Goal: Obtain resource: Download file/media

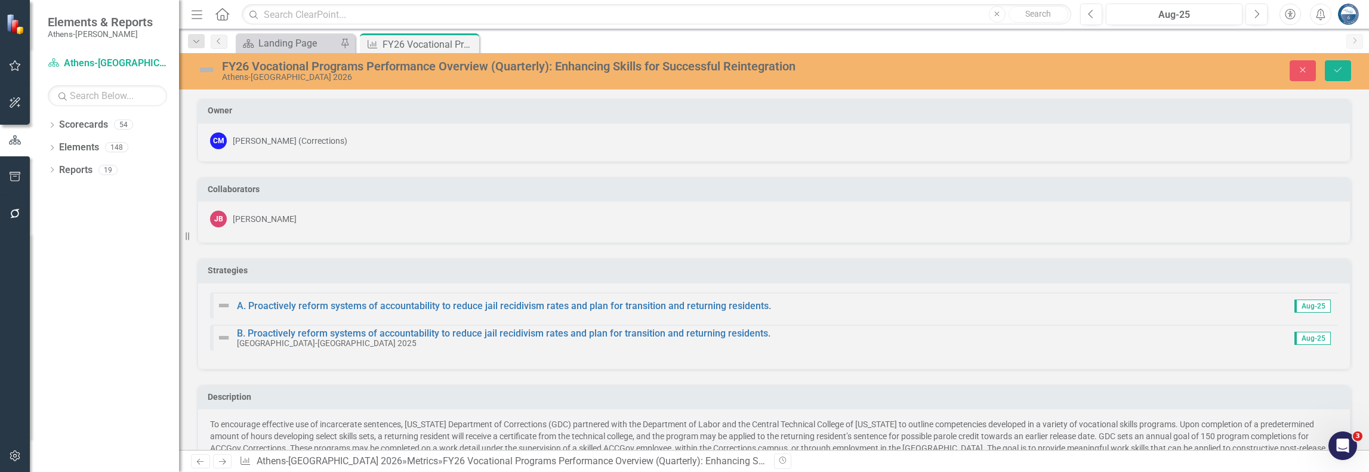
scroll to position [603, 0]
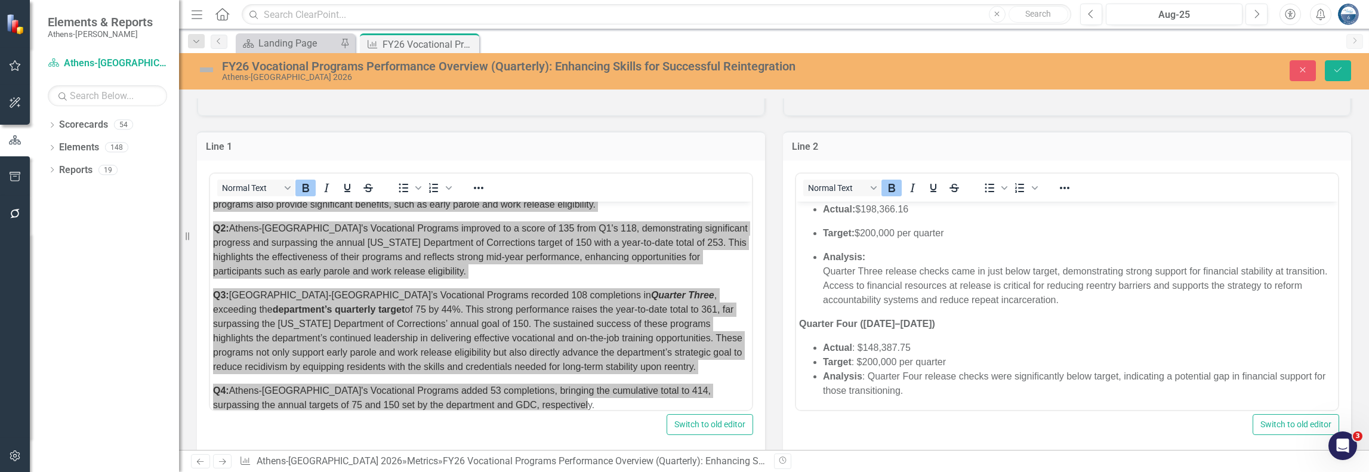
click at [774, 216] on div "Line 2 Normal Text To open the popup, press Shift+Enter To open the popup, pres…" at bounding box center [1067, 285] width 586 height 339
click at [1303, 73] on icon "Close" at bounding box center [1302, 70] width 11 height 8
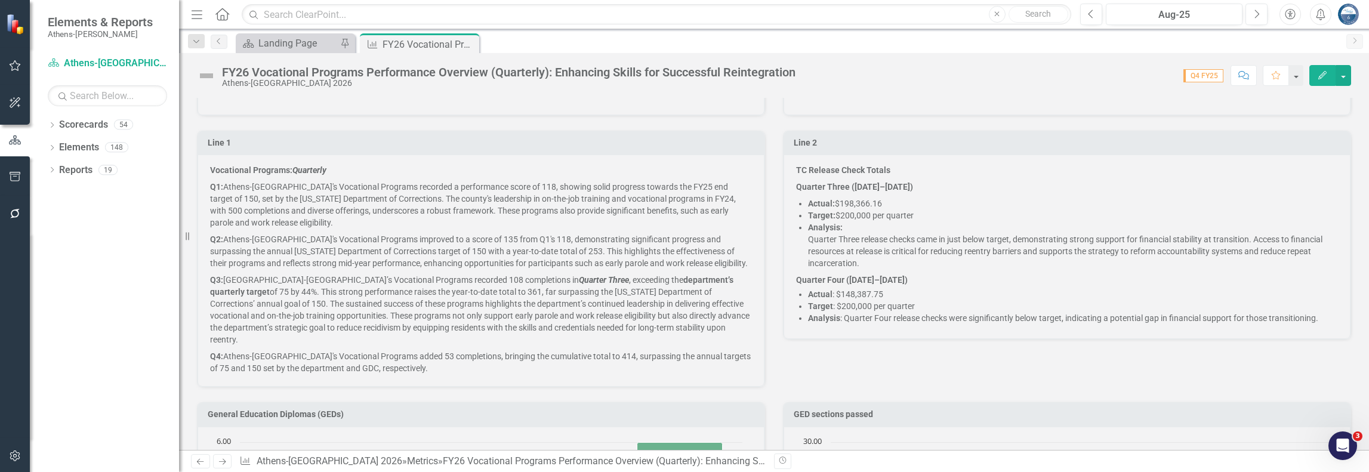
click at [586, 255] on p "Q2: [GEOGRAPHIC_DATA]-[GEOGRAPHIC_DATA]'s Vocational Programs improved to a sco…" at bounding box center [481, 251] width 542 height 41
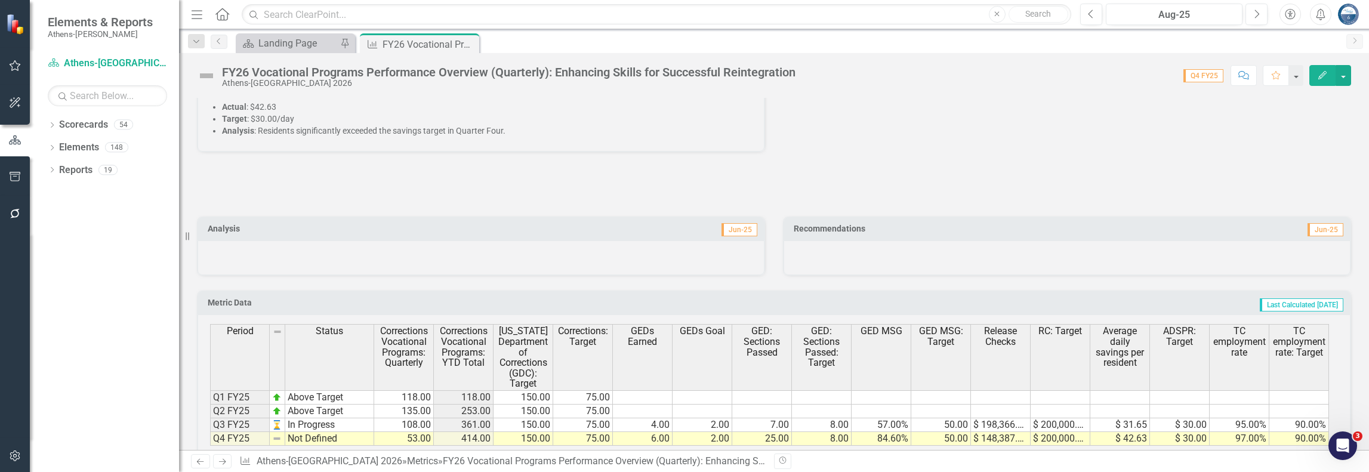
scroll to position [2283, 0]
click at [1344, 73] on button "button" at bounding box center [1343, 75] width 16 height 21
click at [1304, 230] on link "Excel Export to Excel" at bounding box center [1297, 233] width 106 height 22
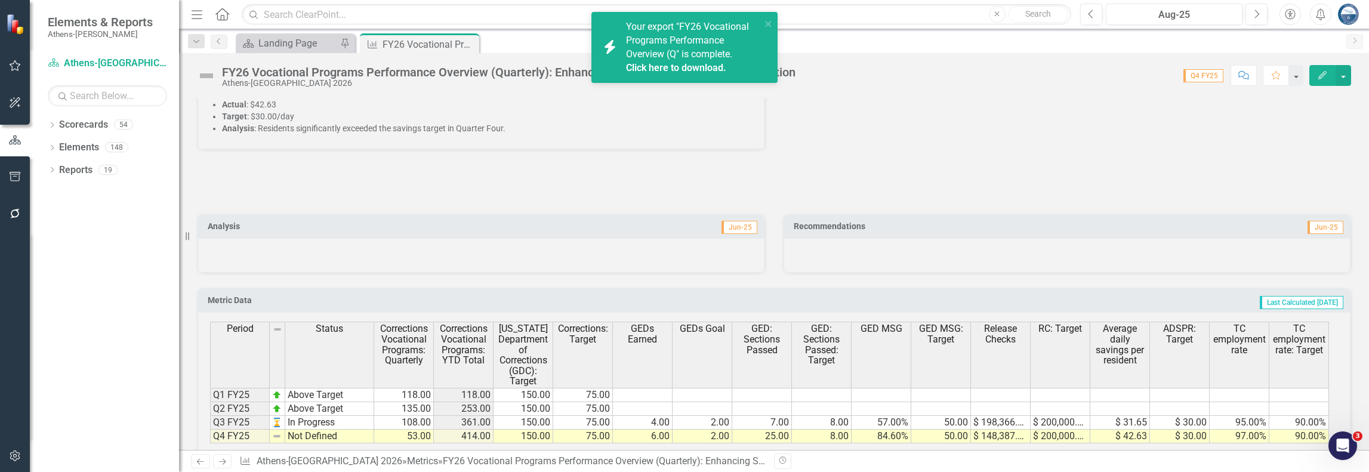
click at [646, 66] on link "Click here to download." at bounding box center [676, 67] width 100 height 11
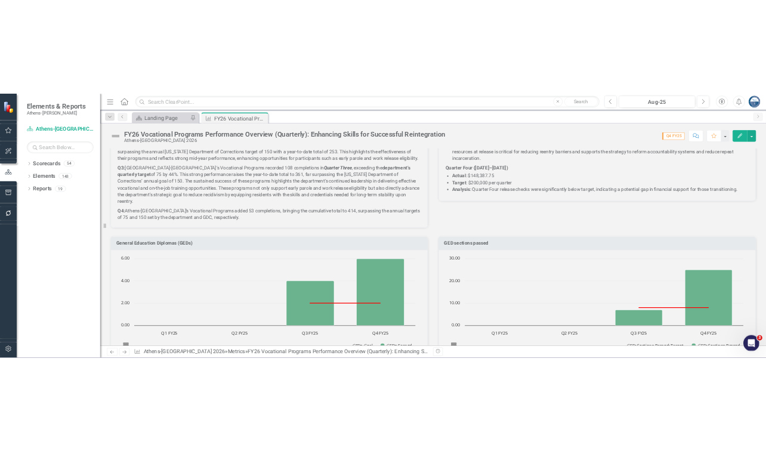
scroll to position [731, 0]
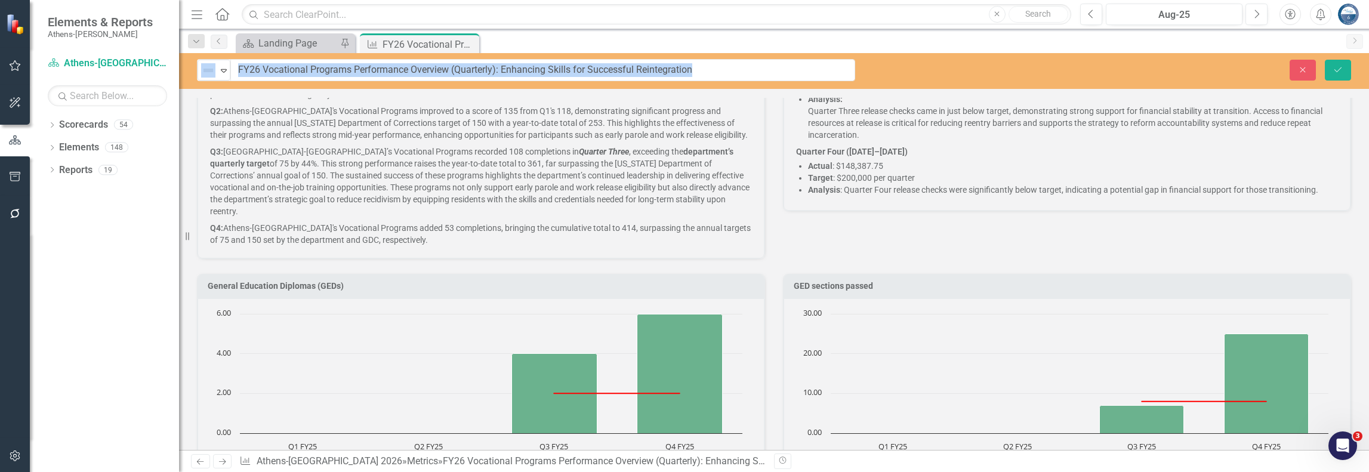
drag, startPoint x: 254, startPoint y: 69, endPoint x: 388, endPoint y: 71, distance: 133.7
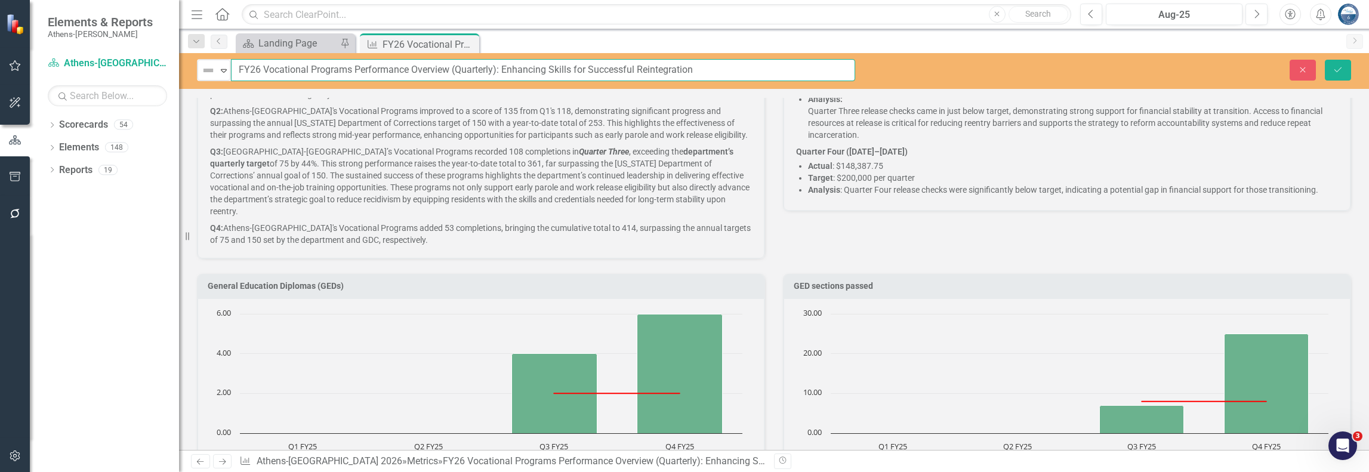
drag, startPoint x: 262, startPoint y: 69, endPoint x: 363, endPoint y: 70, distance: 101.4
click at [363, 70] on input "FY26 Vocational Programs Performance Overview (Quarterly): Enhancing Skills for…" at bounding box center [543, 70] width 624 height 22
click at [311, 72] on input "FY26 Vocational Programs Performance Overview (Quarterly): Enhancing Skills for…" at bounding box center [543, 70] width 624 height 22
drag, startPoint x: 264, startPoint y: 66, endPoint x: 449, endPoint y: 66, distance: 185.5
click at [449, 66] on input "FY26 Vocational Programs Performance Overview (Quarterly): Enhancing Skills for…" at bounding box center [543, 70] width 624 height 22
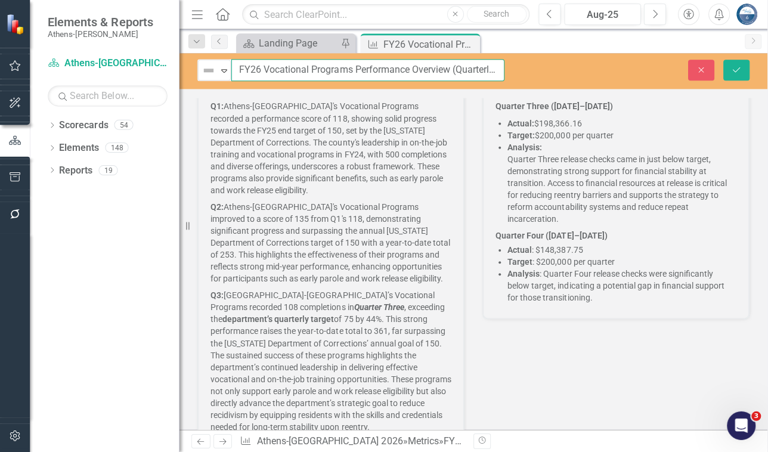
scroll to position [779, 0]
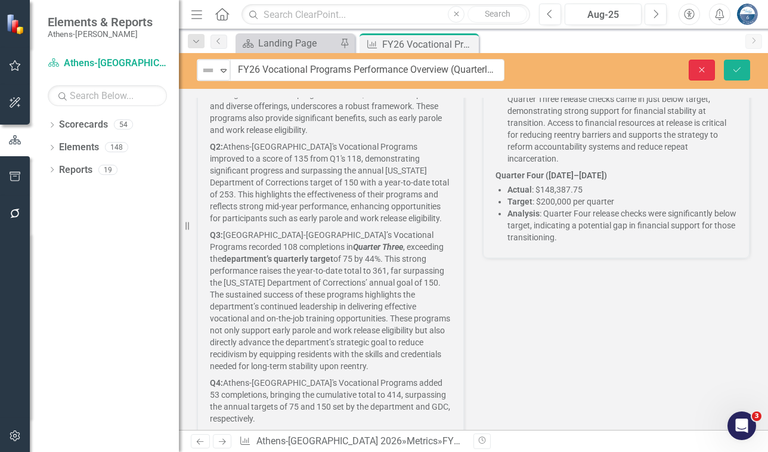
drag, startPoint x: 703, startPoint y: 66, endPoint x: 587, endPoint y: 108, distance: 123.0
click at [703, 66] on icon "Close" at bounding box center [702, 70] width 11 height 8
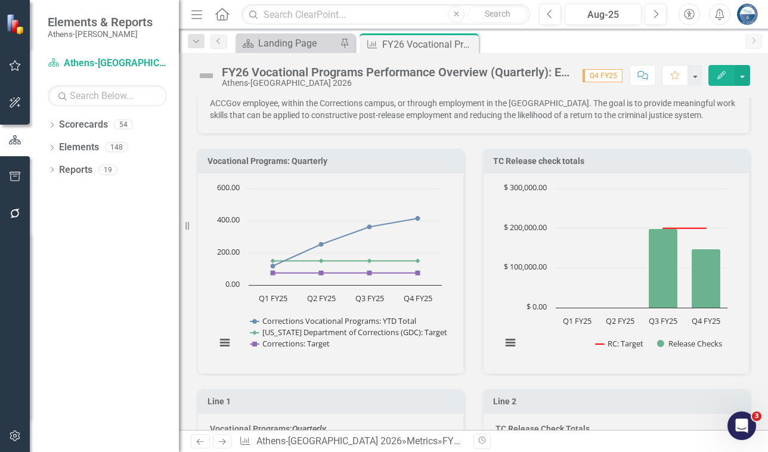
scroll to position [362, 0]
